Goal: Use online tool/utility: Use online tool/utility

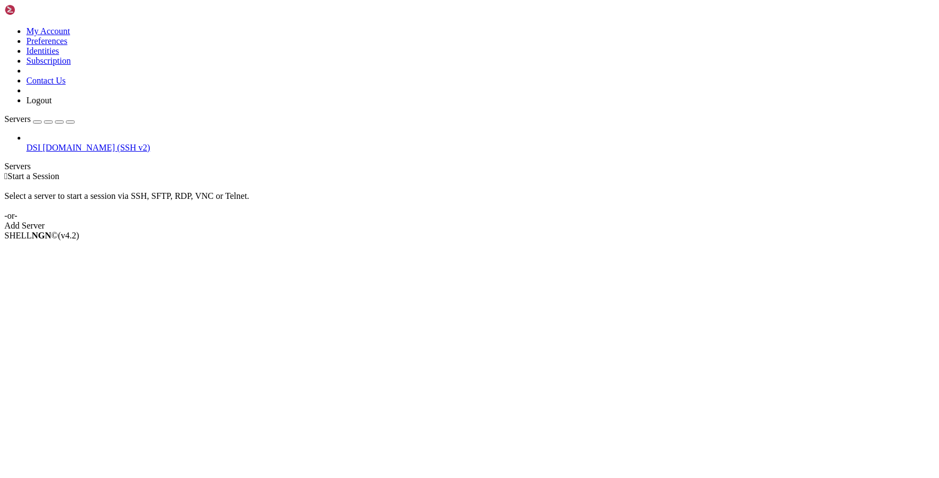
click at [50, 143] on span "[DOMAIN_NAME] (SSH v2)" at bounding box center [97, 147] width 108 height 9
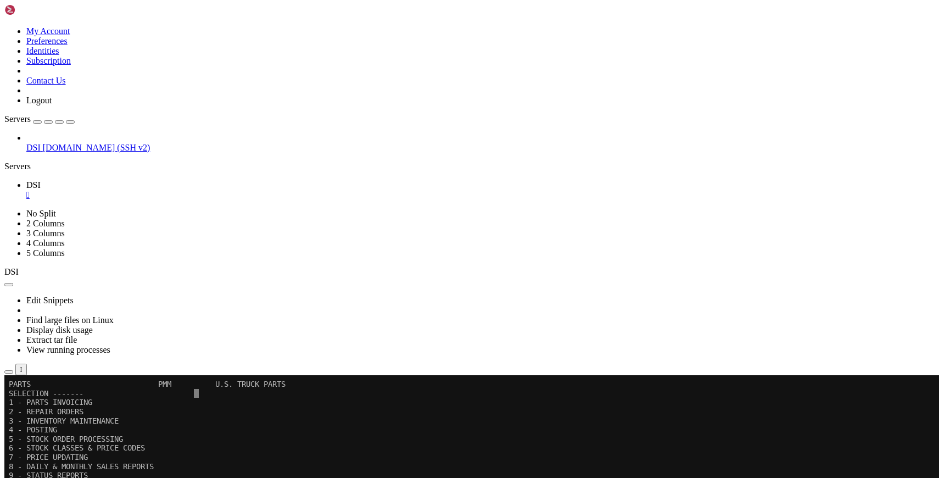
click at [70, 122] on icon "button" at bounding box center [70, 122] width 0 height 0
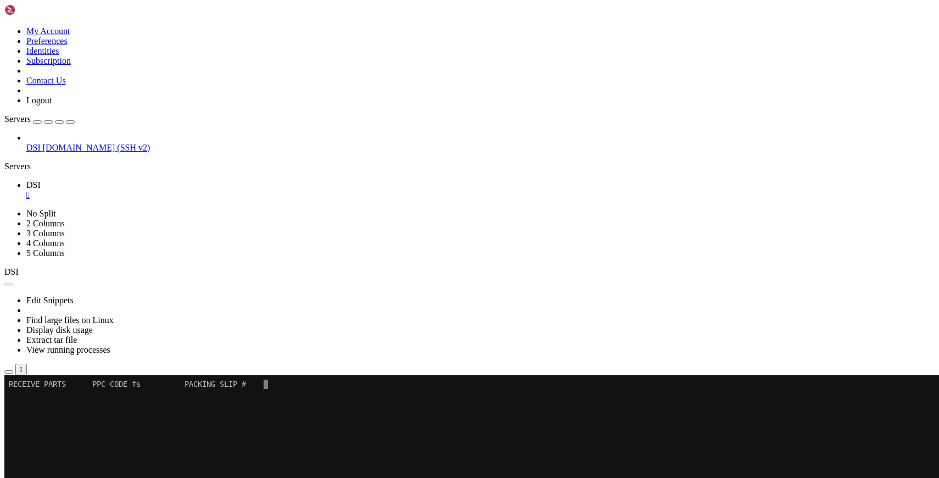
click at [48, 406] on button "Reconnect" at bounding box center [26, 412] width 44 height 12
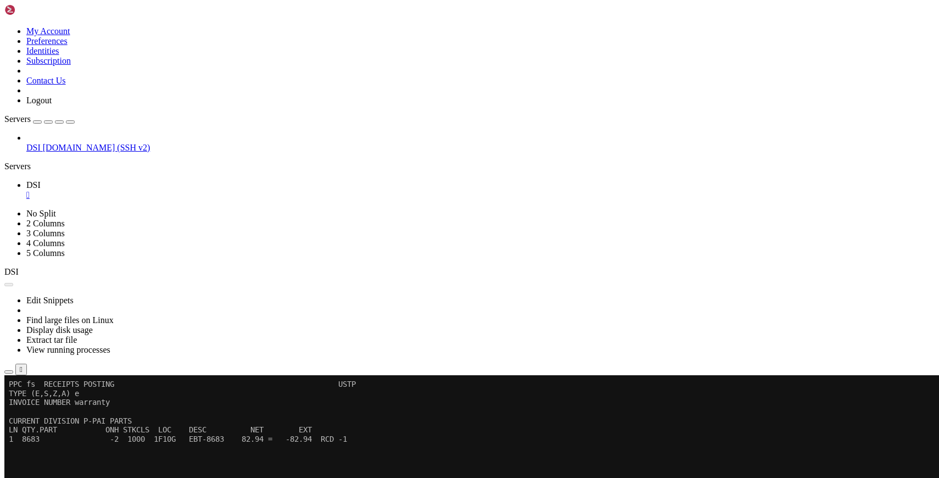
click at [48, 406] on button "Reconnect" at bounding box center [26, 412] width 44 height 12
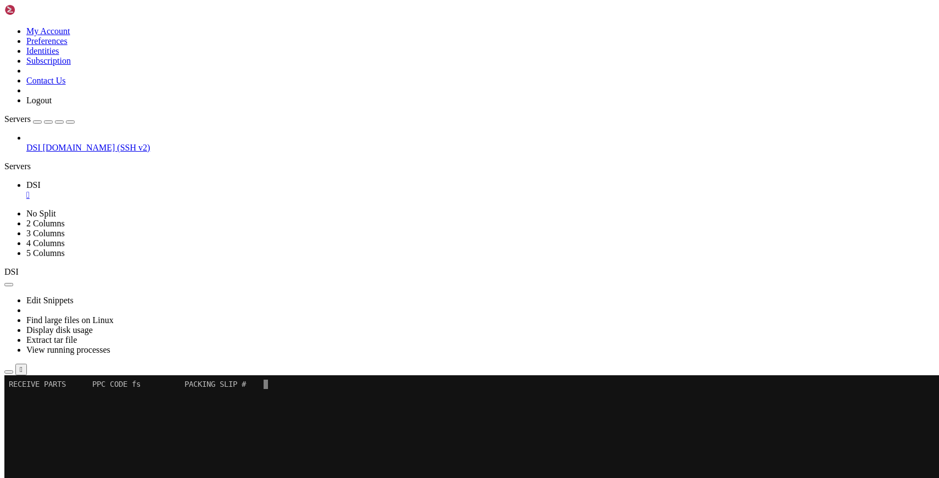
click at [524, 467] on x-row at bounding box center [465, 466] width 913 height 9
click at [525, 471] on x-row at bounding box center [465, 475] width 913 height 9
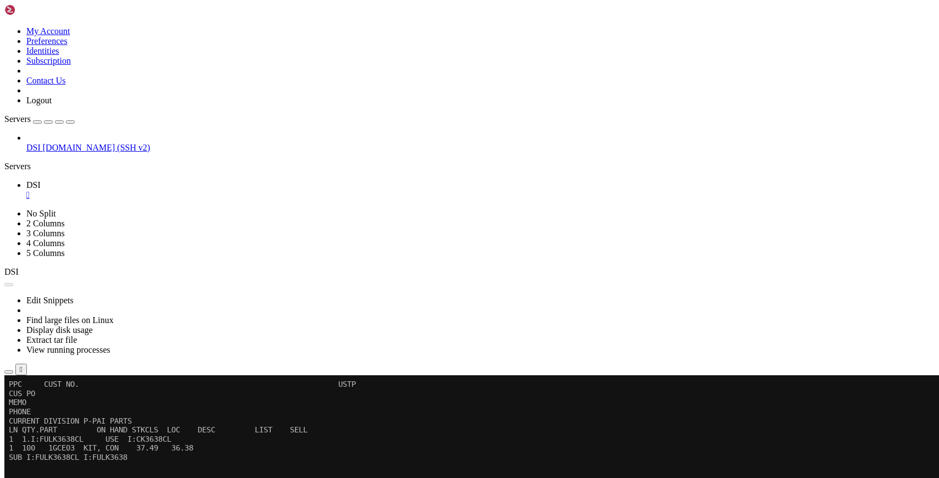
click at [48, 406] on button "Reconnect" at bounding box center [26, 412] width 44 height 12
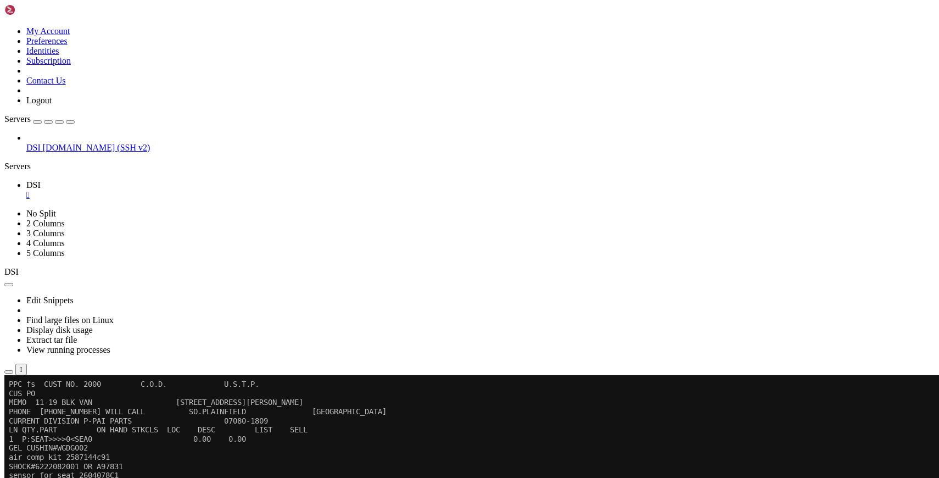
click at [48, 406] on button "Reconnect" at bounding box center [26, 412] width 44 height 12
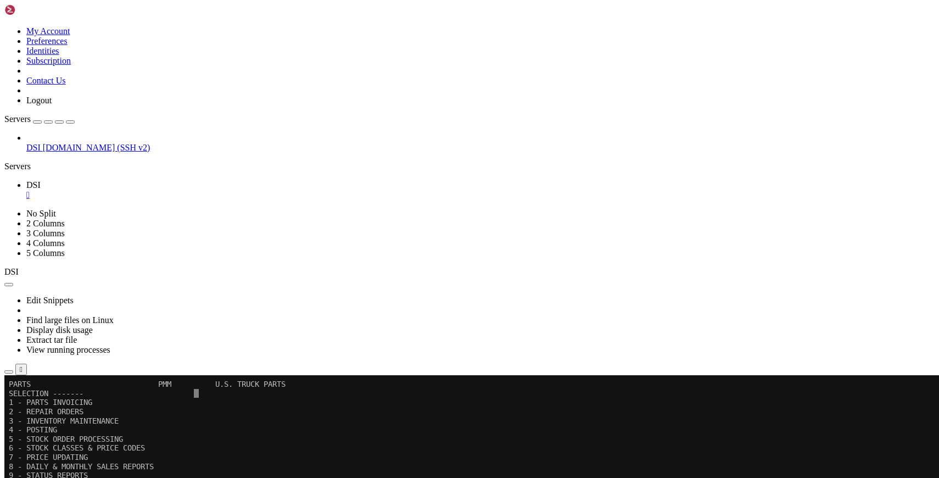
click at [611, 460] on x-row "7 - PRICE UPDATING" at bounding box center [465, 457] width 913 height 9
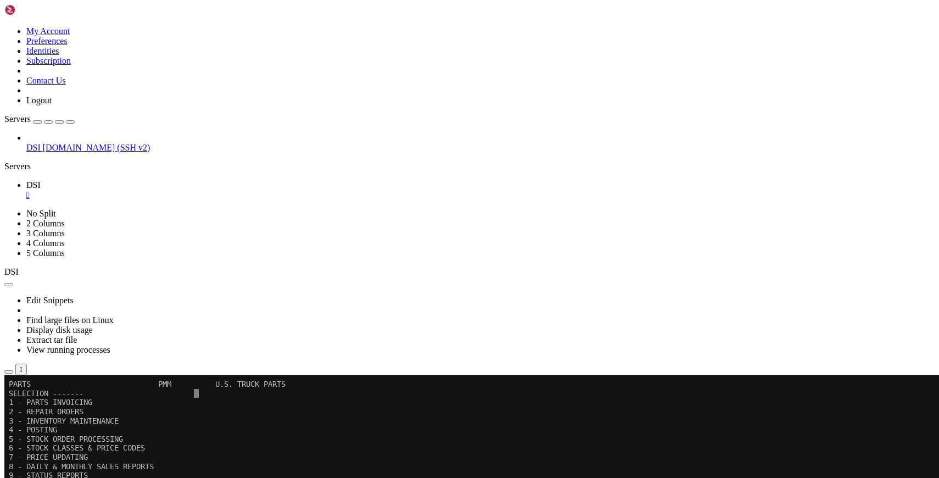
click at [333, 471] on x-row "9 - STATUS REPORTS" at bounding box center [465, 475] width 913 height 9
click at [305, 473] on x-row "9 - STATUS REPORTS" at bounding box center [465, 475] width 913 height 9
